Goal: Information Seeking & Learning: Learn about a topic

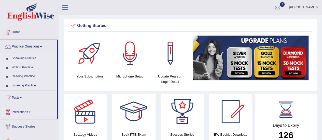
click at [28, 57] on link "Speaking Practice" at bounding box center [33, 58] width 48 height 9
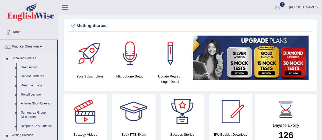
click at [30, 66] on link "Read Aloud" at bounding box center [38, 67] width 38 height 9
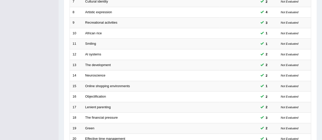
scroll to position [178, 0]
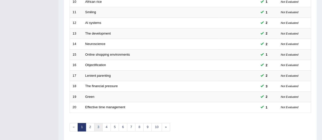
click at [97, 127] on link "3" at bounding box center [98, 127] width 8 height 8
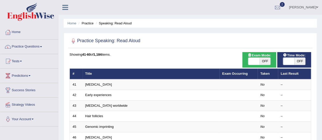
click at [300, 63] on span "OFF" at bounding box center [299, 61] width 11 height 7
checkbox input "true"
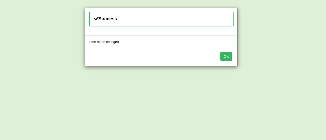
click at [224, 57] on button "OK" at bounding box center [226, 56] width 12 height 9
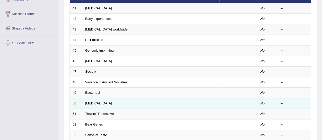
scroll to position [178, 0]
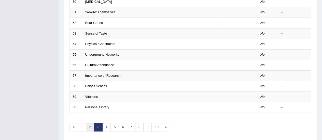
click at [89, 126] on link "2" at bounding box center [90, 127] width 8 height 8
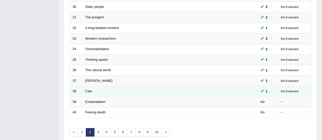
scroll to position [194, 0]
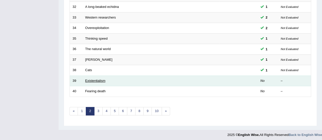
click at [93, 80] on link "Existentialism" at bounding box center [95, 81] width 20 height 4
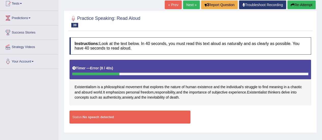
scroll to position [25, 0]
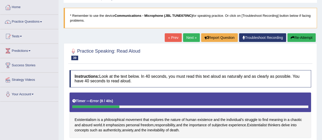
click at [297, 36] on button "Re-Attempt" at bounding box center [302, 37] width 28 height 9
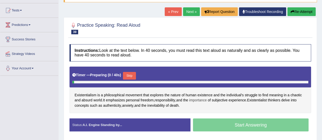
scroll to position [76, 0]
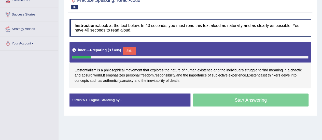
click at [132, 50] on button "Skip" at bounding box center [129, 51] width 13 height 8
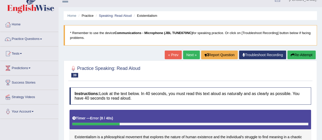
scroll to position [0, 0]
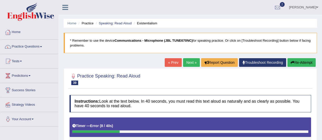
click at [18, 31] on link "Home" at bounding box center [29, 31] width 58 height 13
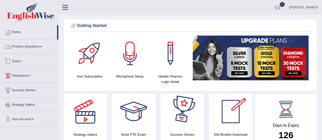
click at [37, 46] on link "Practice Questions" at bounding box center [29, 46] width 58 height 13
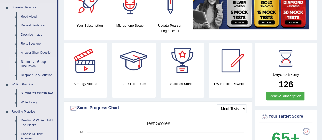
scroll to position [25, 0]
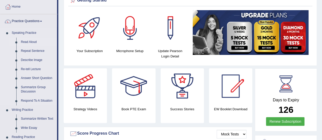
click at [29, 42] on link "Read Aloud" at bounding box center [38, 42] width 38 height 9
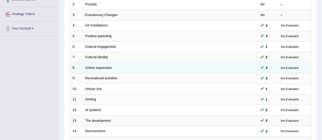
scroll to position [51, 0]
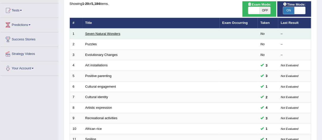
click at [100, 34] on link "Seven Natural Wonders" at bounding box center [102, 34] width 35 height 4
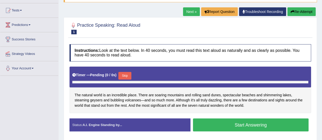
scroll to position [76, 0]
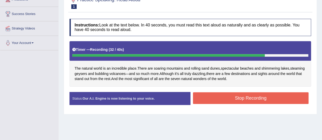
click at [234, 98] on button "Stop Recording" at bounding box center [251, 98] width 116 height 12
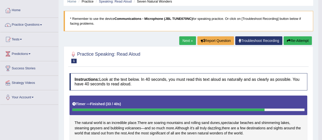
scroll to position [22, 0]
click at [185, 42] on link "Next »" at bounding box center [187, 40] width 17 height 9
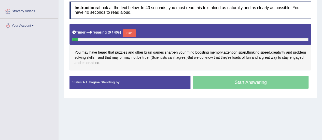
scroll to position [102, 0]
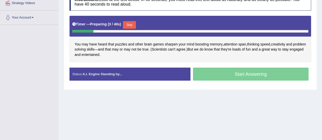
drag, startPoint x: 129, startPoint y: 25, endPoint x: 126, endPoint y: 28, distance: 4.9
click at [128, 27] on button "Skip" at bounding box center [129, 25] width 13 height 8
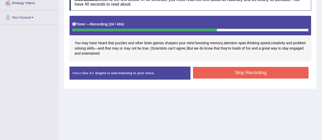
click at [223, 70] on button "Stop Recording" at bounding box center [251, 73] width 116 height 12
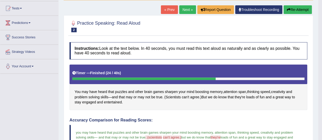
scroll to position [25, 0]
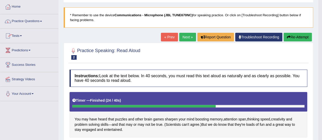
click at [42, 21] on span at bounding box center [41, 21] width 2 height 1
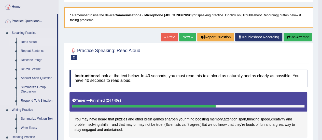
click at [30, 43] on link "Read Aloud" at bounding box center [38, 42] width 38 height 9
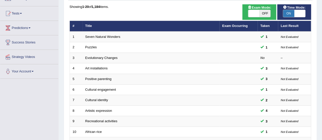
scroll to position [51, 0]
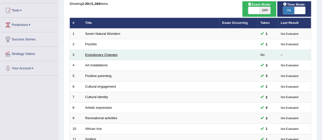
click at [107, 56] on link "Evolutionary Changes" at bounding box center [101, 55] width 32 height 4
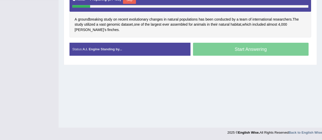
scroll to position [101, 0]
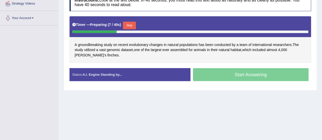
drag, startPoint x: 133, startPoint y: 23, endPoint x: 133, endPoint y: 28, distance: 5.1
click at [134, 26] on button "Skip" at bounding box center [129, 26] width 13 height 8
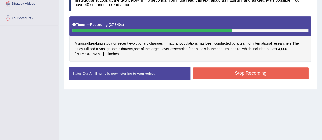
click at [216, 70] on button "Stop Recording" at bounding box center [251, 73] width 116 height 12
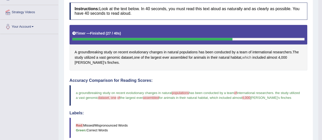
scroll to position [42, 0]
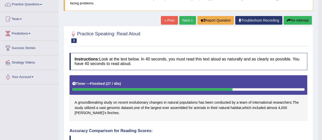
click at [298, 20] on button "Re-Attempt" at bounding box center [298, 20] width 28 height 9
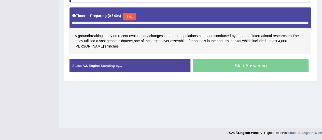
scroll to position [127, 0]
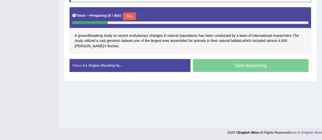
drag, startPoint x: 132, startPoint y: 14, endPoint x: 59, endPoint y: 47, distance: 80.1
click at [129, 16] on button "Skip" at bounding box center [129, 16] width 13 height 8
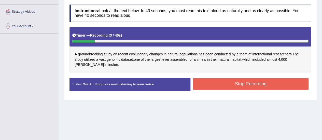
scroll to position [37, 0]
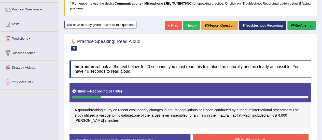
click at [294, 26] on button "Re-Attempt" at bounding box center [302, 25] width 28 height 9
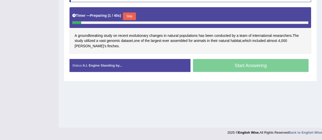
drag, startPoint x: 133, startPoint y: 15, endPoint x: 125, endPoint y: 21, distance: 10.5
click at [133, 15] on button "Skip" at bounding box center [129, 16] width 13 height 8
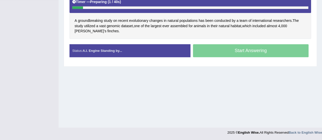
scroll to position [114, 0]
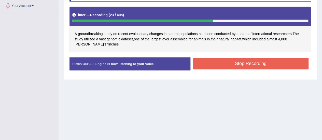
click at [218, 62] on button "Stop Recording" at bounding box center [251, 64] width 116 height 12
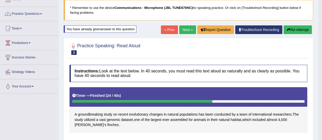
scroll to position [0, 0]
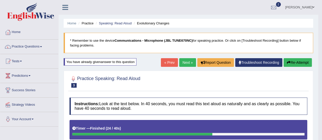
click at [185, 61] on link "Next »" at bounding box center [187, 62] width 17 height 9
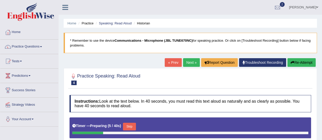
click at [42, 46] on span at bounding box center [41, 46] width 2 height 1
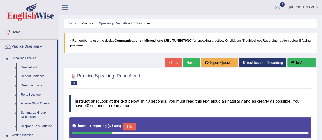
click at [34, 76] on link "Repeat Sentence" at bounding box center [38, 76] width 38 height 9
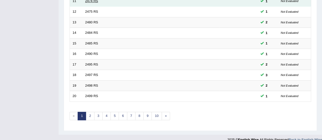
scroll to position [194, 0]
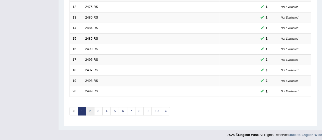
click at [92, 110] on link "2" at bounding box center [90, 111] width 8 height 8
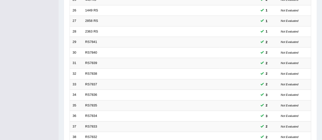
scroll to position [194, 0]
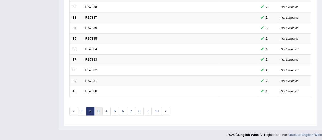
click at [99, 108] on link "3" at bounding box center [98, 111] width 8 height 8
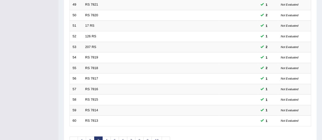
scroll to position [194, 0]
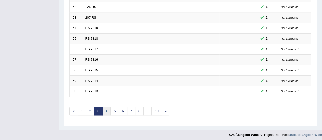
click at [106, 108] on link "4" at bounding box center [106, 111] width 8 height 8
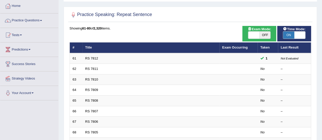
scroll to position [25, 0]
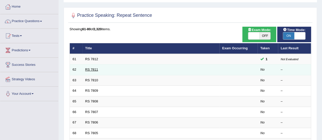
click at [92, 69] on link "RS 7811" at bounding box center [91, 70] width 13 height 4
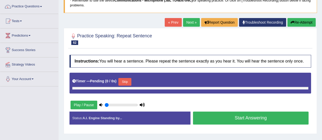
scroll to position [76, 0]
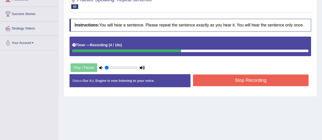
click at [241, 78] on button "Stop Recording" at bounding box center [251, 81] width 116 height 12
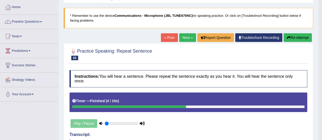
scroll to position [0, 0]
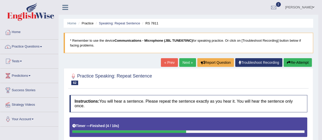
drag, startPoint x: 184, startPoint y: 63, endPoint x: 180, endPoint y: 65, distance: 4.6
click at [184, 63] on link "Next »" at bounding box center [187, 62] width 17 height 9
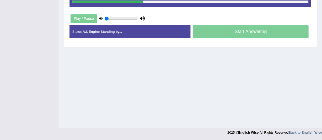
scroll to position [101, 0]
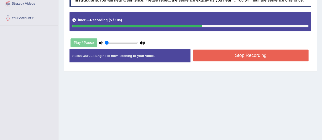
click at [206, 56] on button "Stop Recording" at bounding box center [251, 56] width 116 height 12
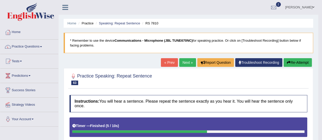
scroll to position [0, 0]
click at [188, 60] on link "Next »" at bounding box center [187, 62] width 17 height 9
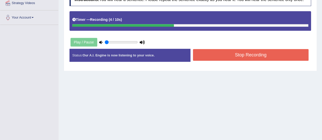
click at [214, 55] on button "Stop Recording" at bounding box center [251, 55] width 116 height 12
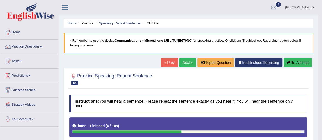
click at [185, 61] on link "Next »" at bounding box center [187, 62] width 17 height 9
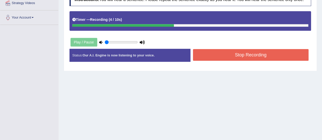
click at [229, 53] on button "Stop Recording" at bounding box center [251, 55] width 116 height 12
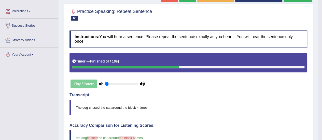
scroll to position [55, 0]
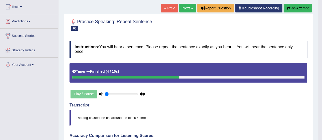
click at [185, 8] on link "Next »" at bounding box center [187, 8] width 17 height 9
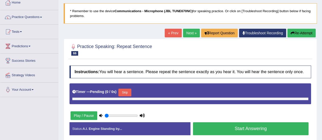
scroll to position [76, 0]
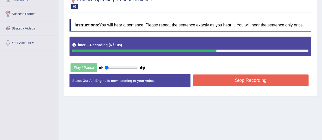
click at [212, 78] on button "Stop Recording" at bounding box center [251, 81] width 116 height 12
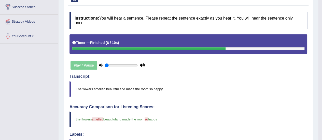
scroll to position [51, 0]
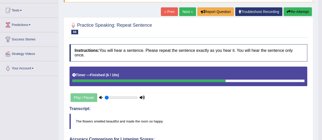
click at [183, 11] on link "Next »" at bounding box center [187, 11] width 17 height 9
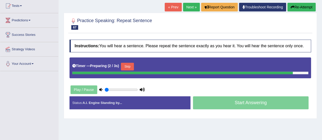
scroll to position [76, 0]
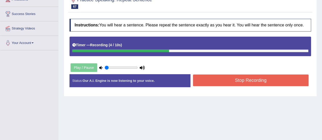
click at [228, 80] on button "Stop Recording" at bounding box center [251, 81] width 116 height 12
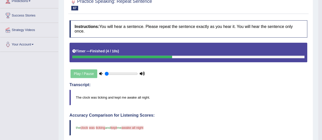
scroll to position [25, 0]
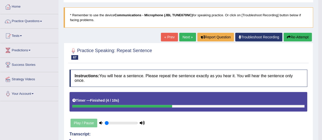
click at [187, 36] on link "Next »" at bounding box center [187, 37] width 17 height 9
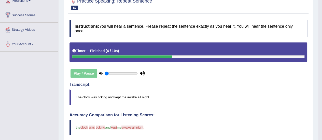
scroll to position [76, 0]
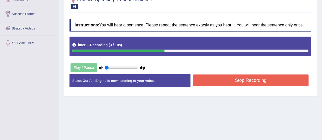
click at [232, 81] on button "Stop Recording" at bounding box center [251, 81] width 116 height 12
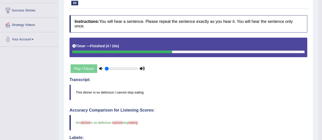
scroll to position [4, 0]
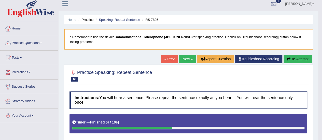
click at [187, 60] on link "Next »" at bounding box center [187, 59] width 17 height 9
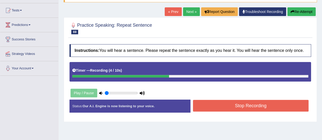
click at [243, 106] on button "Stop Recording" at bounding box center [251, 106] width 116 height 12
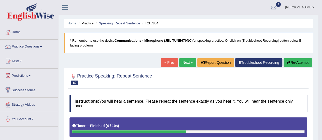
click at [188, 62] on link "Next »" at bounding box center [187, 62] width 17 height 9
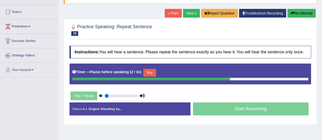
scroll to position [51, 0]
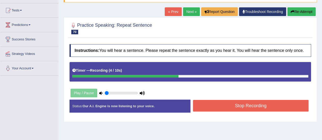
click at [226, 105] on button "Stop Recording" at bounding box center [251, 106] width 116 height 12
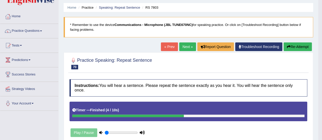
scroll to position [0, 0]
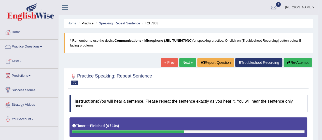
click at [42, 47] on span at bounding box center [41, 46] width 2 height 1
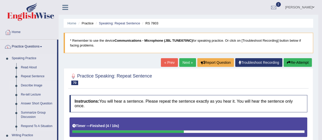
click at [36, 86] on link "Describe Image" at bounding box center [38, 85] width 38 height 9
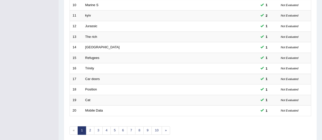
scroll to position [194, 0]
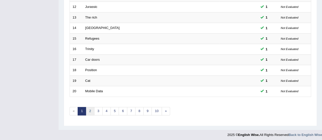
click at [88, 109] on link "2" at bounding box center [90, 111] width 8 height 8
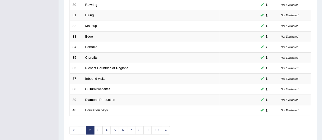
scroll to position [194, 0]
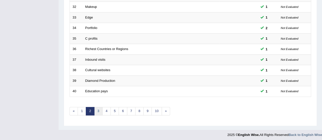
click at [98, 110] on link "3" at bounding box center [98, 111] width 8 height 8
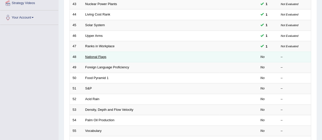
click at [89, 58] on td "National Flags" at bounding box center [151, 57] width 137 height 11
click at [104, 56] on link "National Flags" at bounding box center [95, 57] width 21 height 4
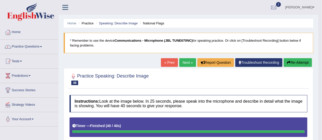
click at [184, 62] on link "Next »" at bounding box center [187, 62] width 17 height 9
click at [186, 62] on link "Next »" at bounding box center [187, 62] width 17 height 9
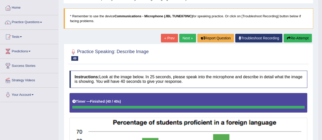
scroll to position [96, 0]
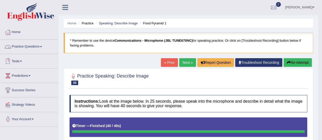
click at [42, 46] on link "Practice Questions" at bounding box center [29, 46] width 58 height 13
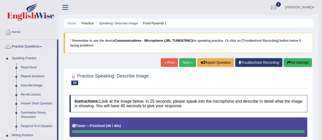
scroll to position [25, 0]
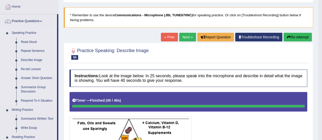
click at [38, 70] on link "Re-tell Lecture" at bounding box center [38, 69] width 38 height 9
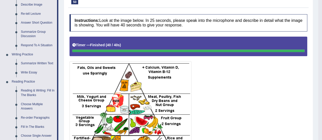
scroll to position [102, 0]
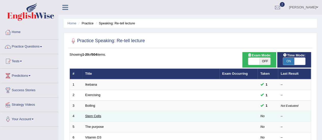
click at [90, 117] on link "Stem Cells" at bounding box center [93, 116] width 16 height 4
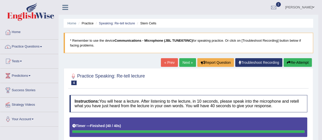
click at [43, 47] on link "Practice Questions" at bounding box center [29, 46] width 58 height 13
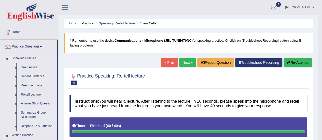
scroll to position [25, 0]
